Goal: Complete application form

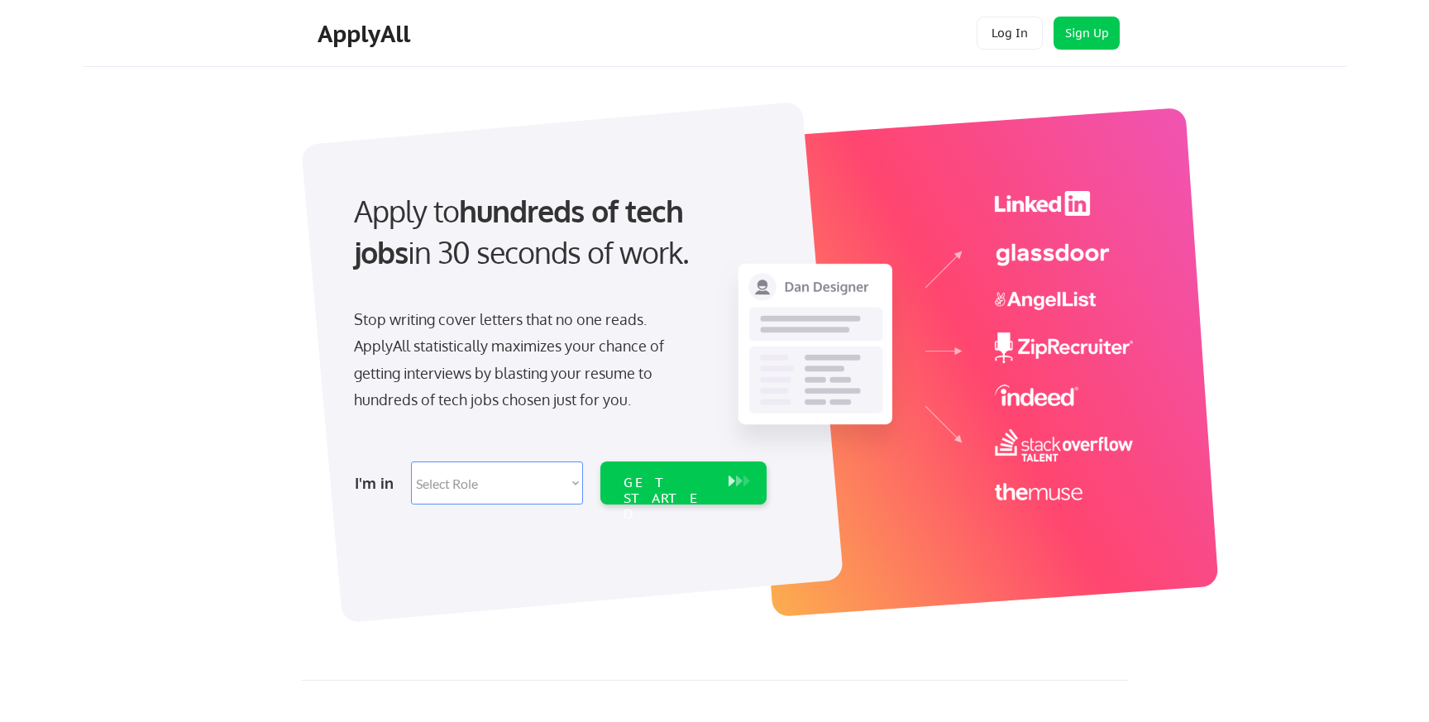
click at [476, 480] on select "Select Role Software Engineering Product Management Customer Success Sales UI/U…" at bounding box center [497, 483] width 172 height 43
select select ""it_security""
click at [411, 462] on select "Select Role Software Engineering Product Management Customer Success Sales UI/U…" at bounding box center [497, 483] width 172 height 43
select select ""it_security""
click at [693, 483] on div "GET STARTED" at bounding box center [668, 499] width 89 height 48
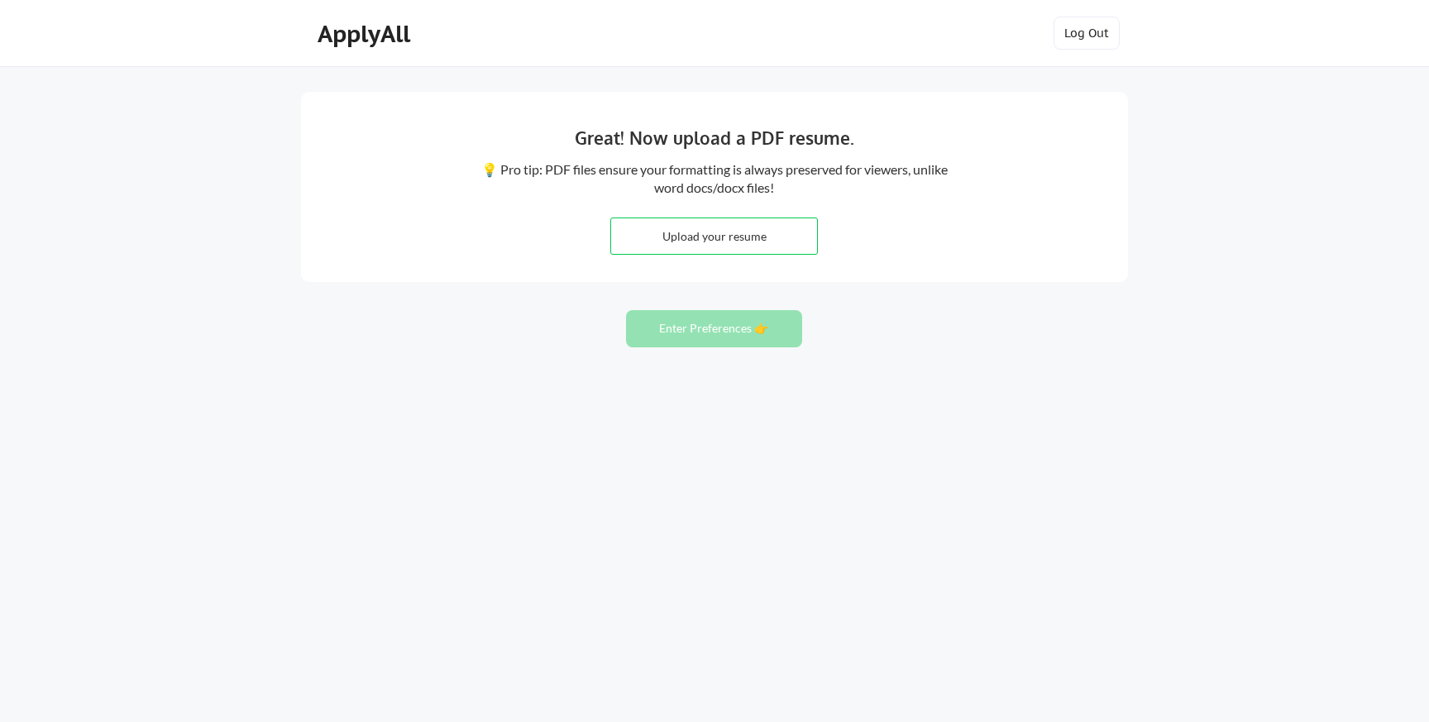
click at [727, 223] on input "file" at bounding box center [714, 236] width 206 height 36
